Goal: Transaction & Acquisition: Purchase product/service

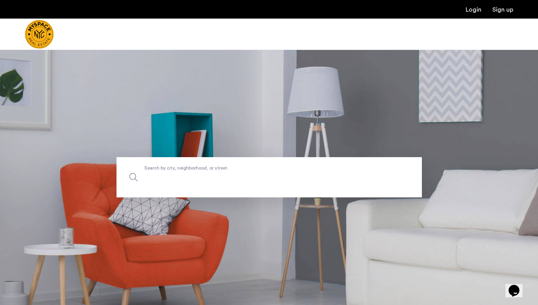
click at [234, 162] on input "Search by city, neighborhood, or street." at bounding box center [270, 177] width 306 height 40
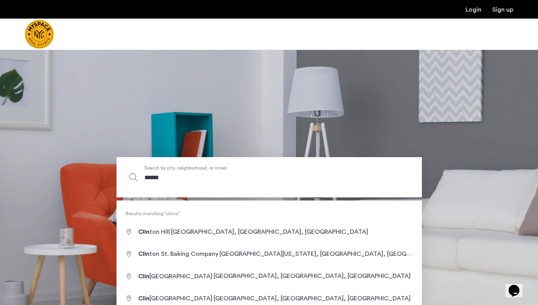
type input "*******"
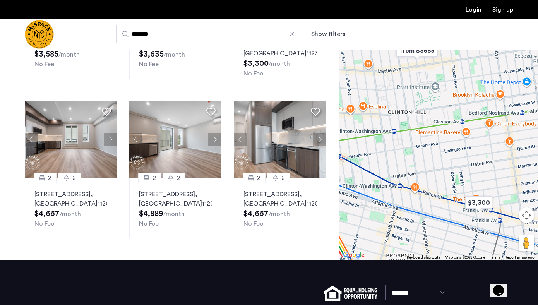
scroll to position [319, 0]
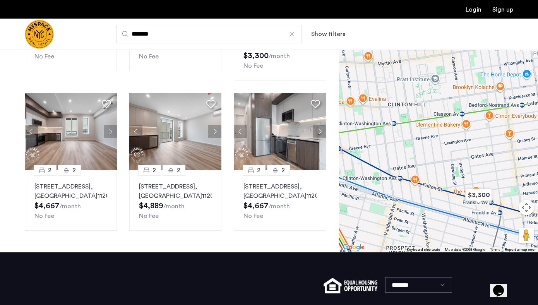
click at [376, 36] on div "******* Show filters" at bounding box center [307, 34] width 413 height 19
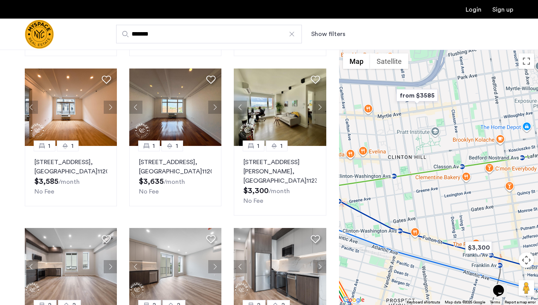
scroll to position [389, 0]
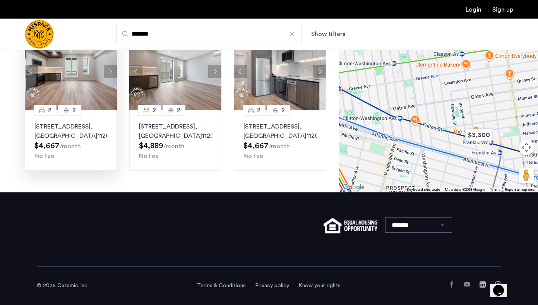
click at [113, 73] on button "Next apartment" at bounding box center [110, 71] width 13 height 13
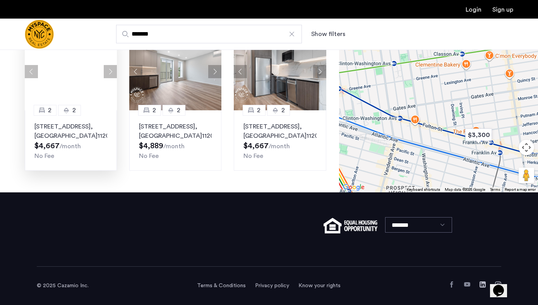
click at [113, 73] on button "Next apartment" at bounding box center [110, 71] width 13 height 13
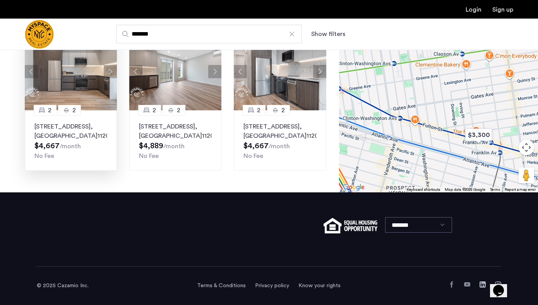
click at [109, 72] on button "Next apartment" at bounding box center [110, 71] width 13 height 13
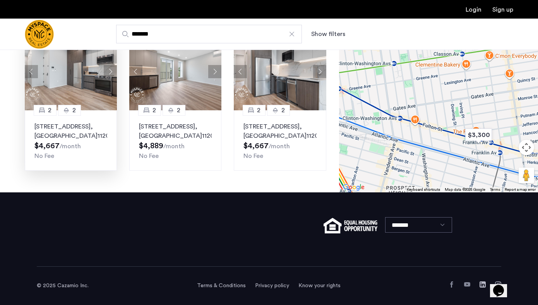
click at [109, 72] on button "Next apartment" at bounding box center [110, 71] width 13 height 13
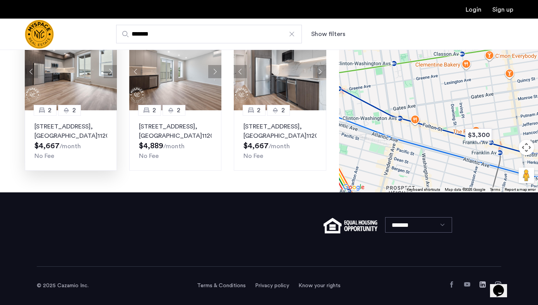
click at [109, 72] on button "Next apartment" at bounding box center [110, 71] width 13 height 13
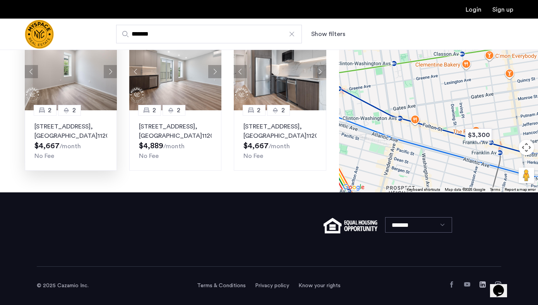
click at [109, 72] on button "Next apartment" at bounding box center [110, 71] width 13 height 13
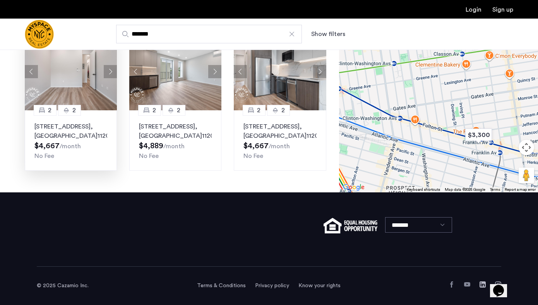
click at [109, 72] on button "Next apartment" at bounding box center [110, 71] width 13 height 13
